Goal: Information Seeking & Learning: Find specific page/section

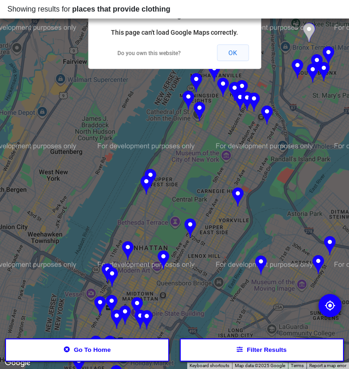
click at [236, 56] on button "OK" at bounding box center [233, 52] width 32 height 17
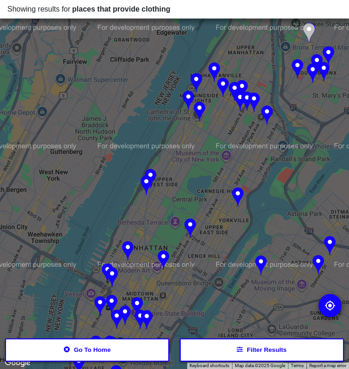
click at [230, 350] on button "Filter results" at bounding box center [262, 349] width 164 height 23
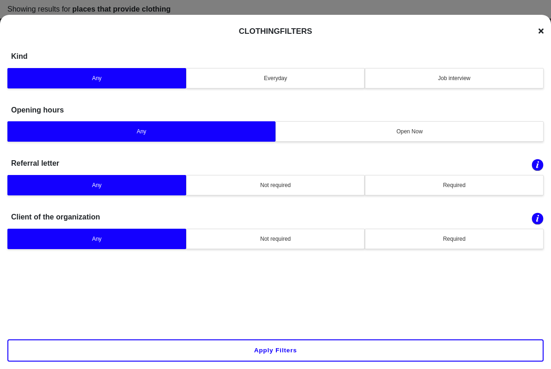
click at [325, 30] on icon at bounding box center [540, 31] width 5 height 5
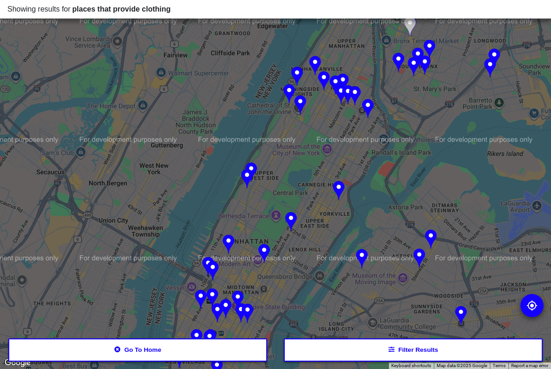
drag, startPoint x: 268, startPoint y: 288, endPoint x: 268, endPoint y: 279, distance: 8.3
click at [268, 279] on div at bounding box center [275, 184] width 551 height 369
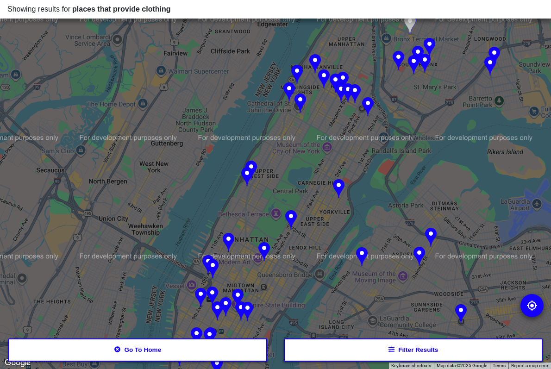
click at [290, 219] on img at bounding box center [291, 220] width 12 height 20
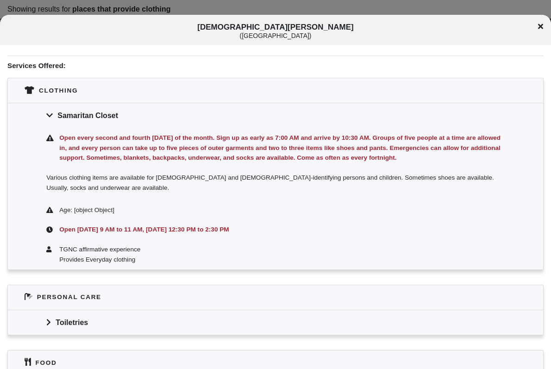
scroll to position [210, 0]
